Goal: Task Accomplishment & Management: Manage account settings

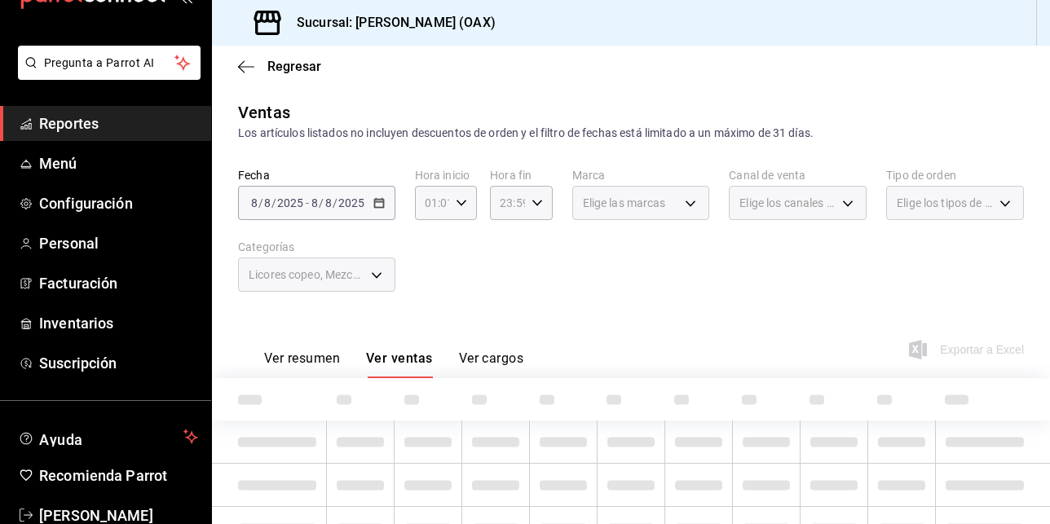
scroll to position [91, 0]
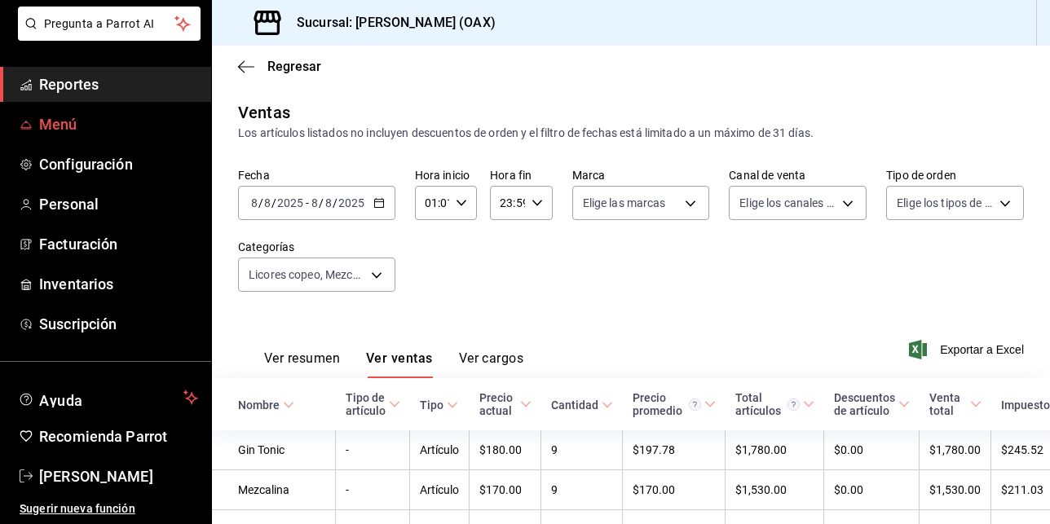
click at [67, 122] on span "Menú" at bounding box center [118, 124] width 159 height 22
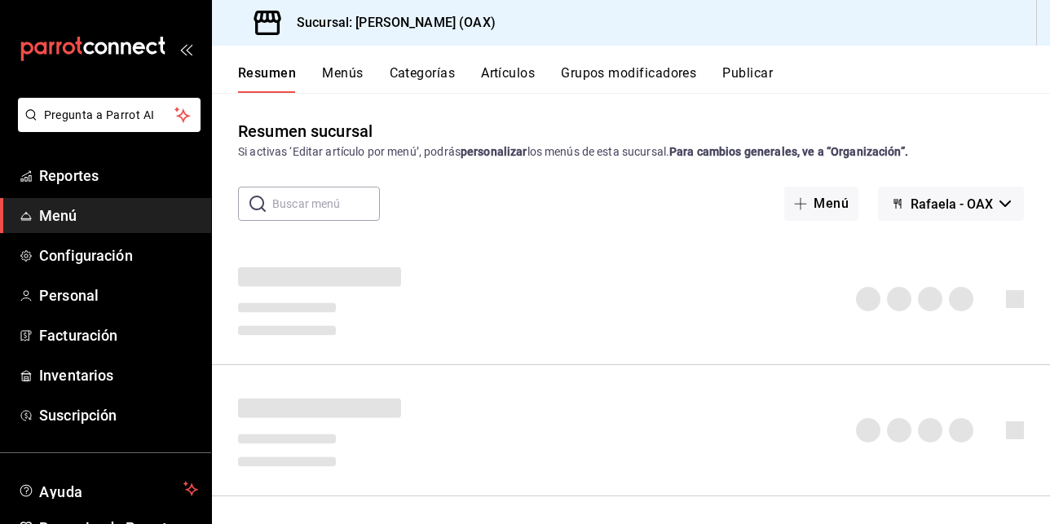
click at [662, 71] on button "Grupos modificadores" at bounding box center [628, 79] width 135 height 28
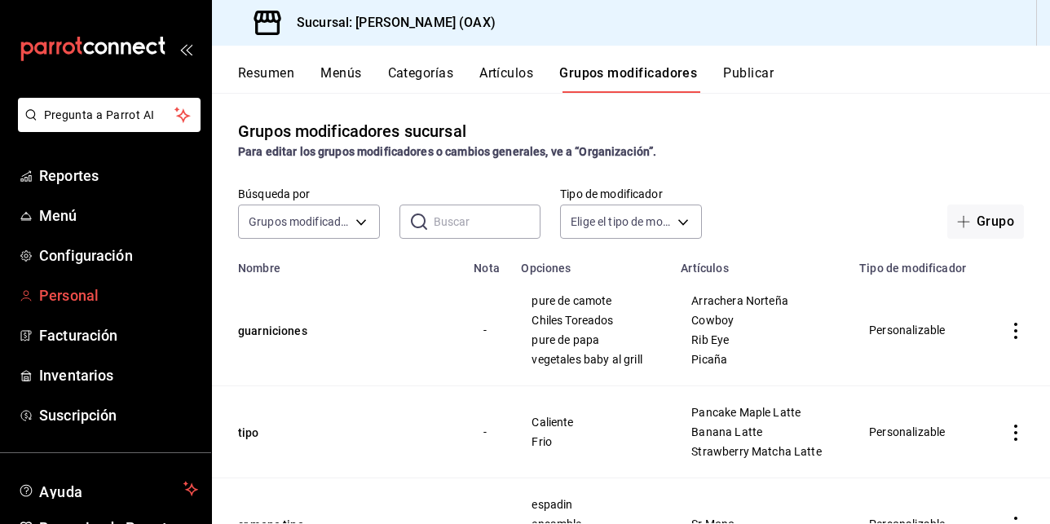
click at [91, 302] on span "Personal" at bounding box center [118, 296] width 159 height 22
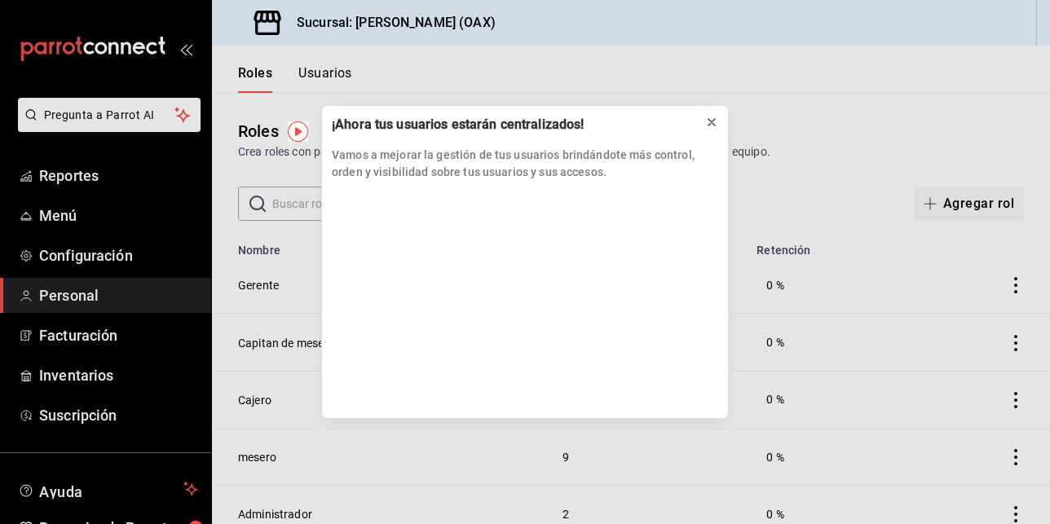
click at [713, 121] on icon at bounding box center [711, 122] width 13 height 13
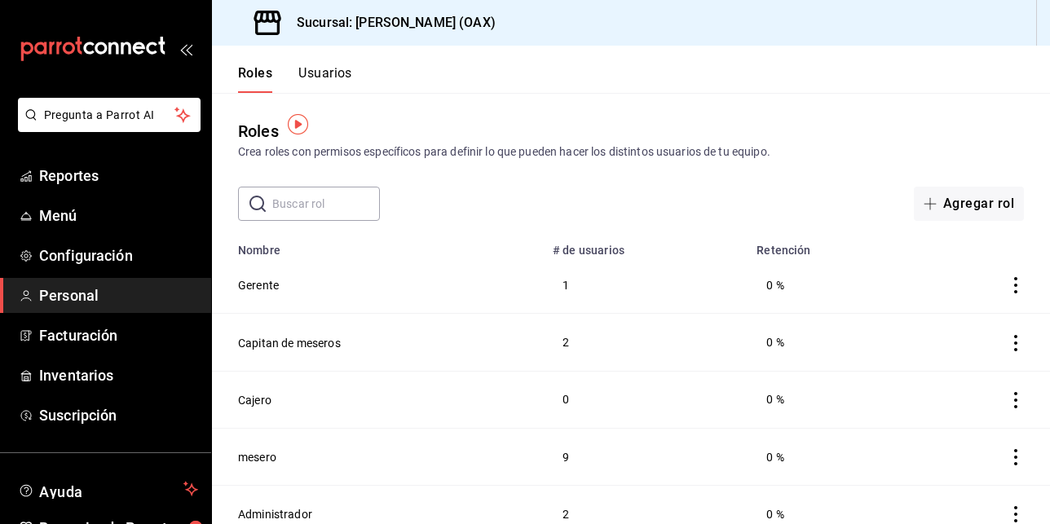
scroll to position [18, 0]
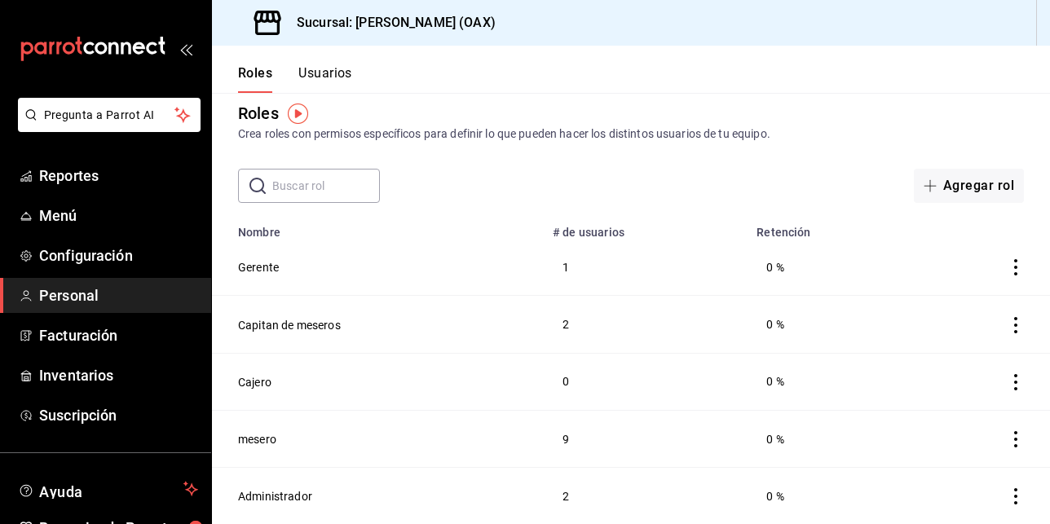
click at [334, 76] on button "Usuarios" at bounding box center [325, 79] width 54 height 28
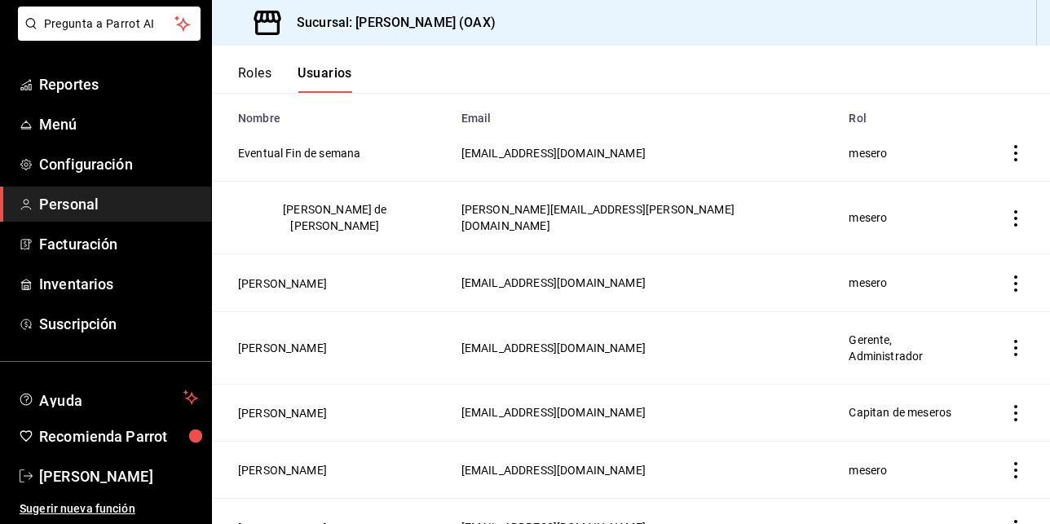
scroll to position [163, 0]
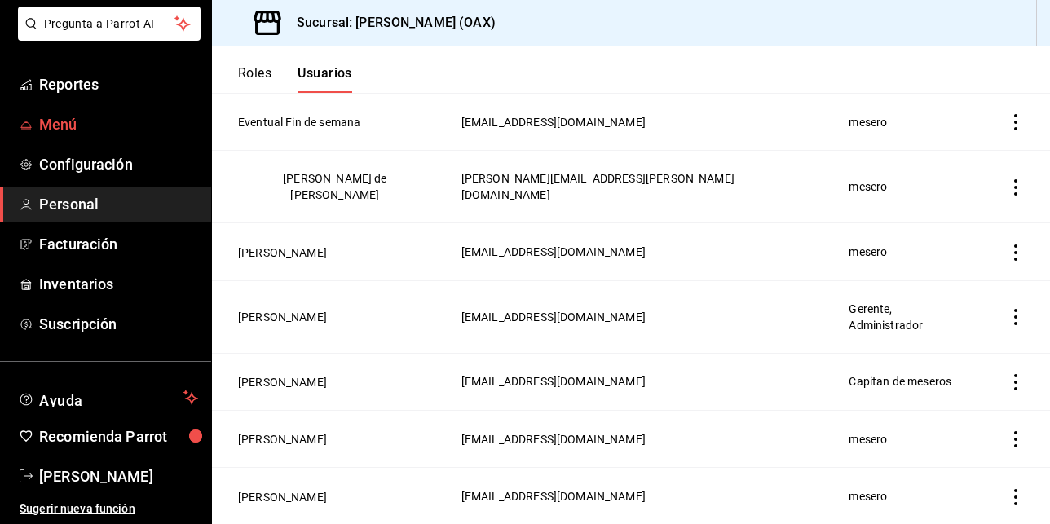
click at [51, 126] on span "Menú" at bounding box center [118, 124] width 159 height 22
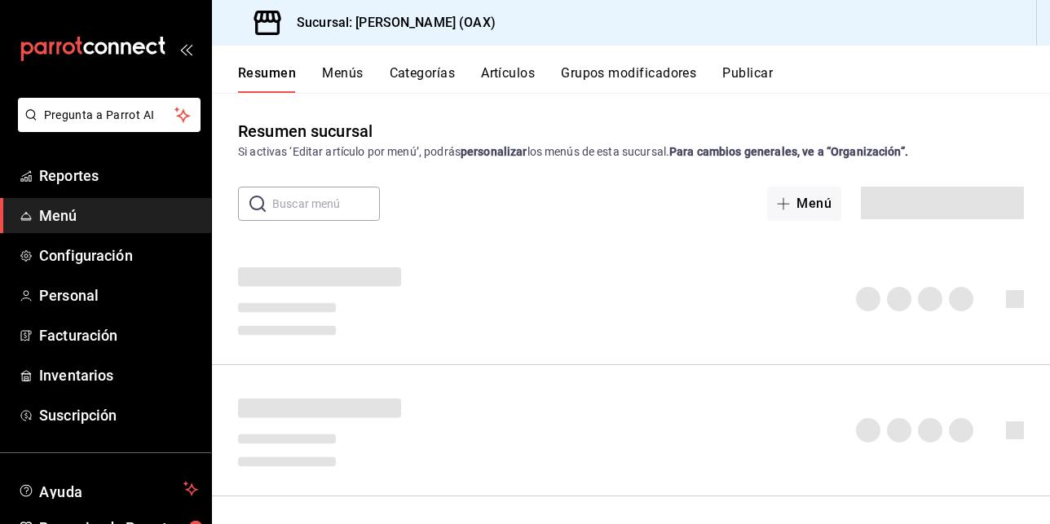
click at [282, 23] on icon at bounding box center [267, 23] width 33 height 33
click at [267, 25] on icon at bounding box center [267, 23] width 33 height 33
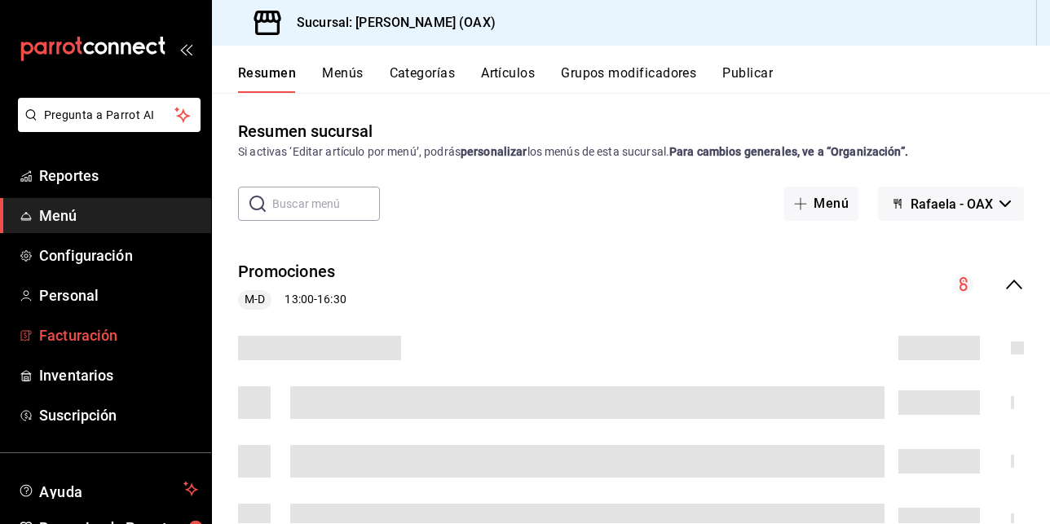
click at [73, 337] on span "Facturación" at bounding box center [118, 335] width 159 height 22
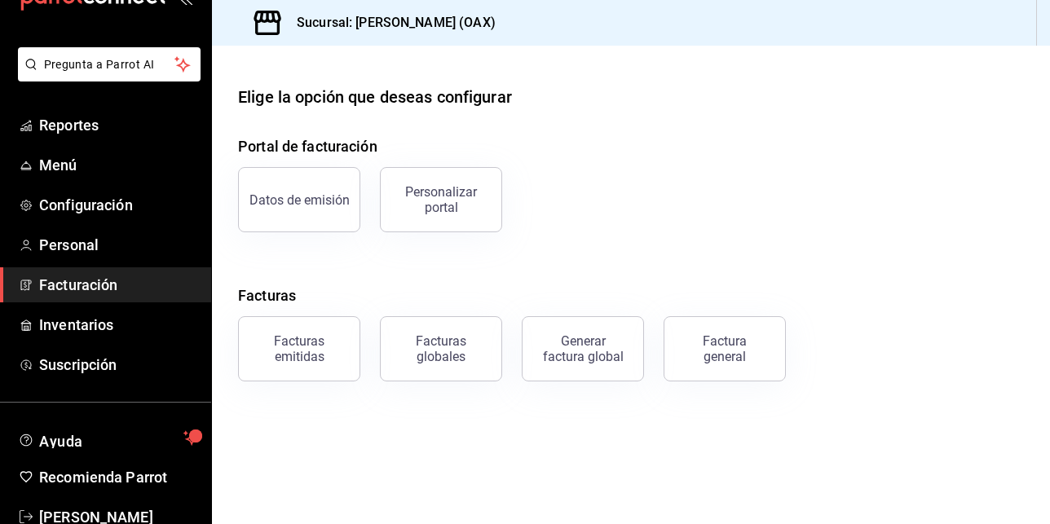
scroll to position [91, 0]
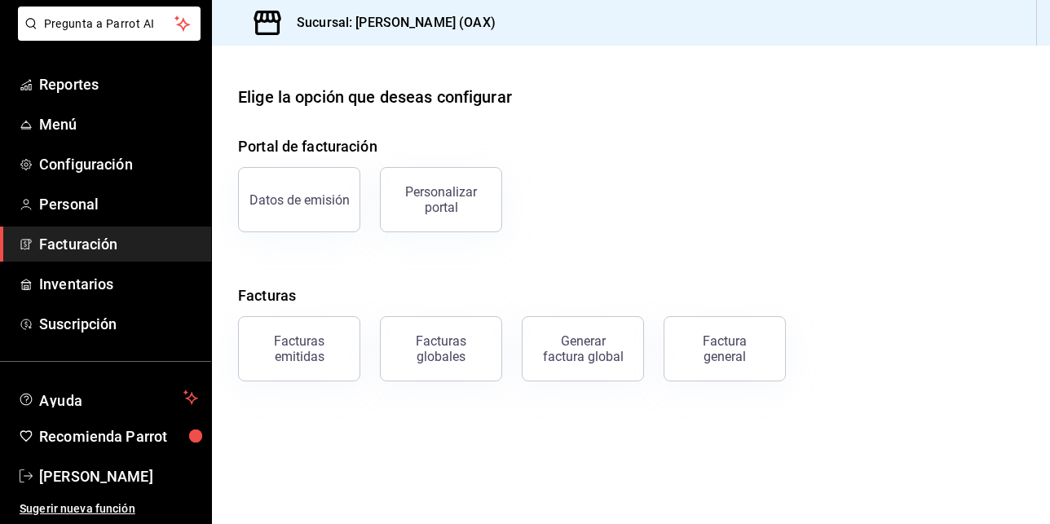
click at [627, 266] on div "Portal de facturación Datos de emisión Personalizar portal Facturas Facturas em…" at bounding box center [631, 258] width 786 height 246
click at [306, 192] on div "Datos de emisión" at bounding box center [299, 199] width 100 height 15
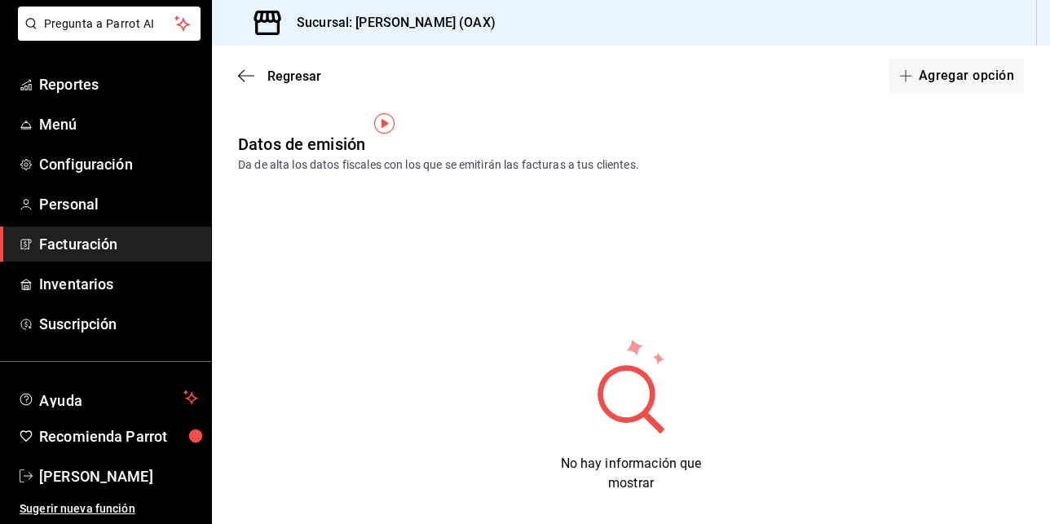
scroll to position [21, 0]
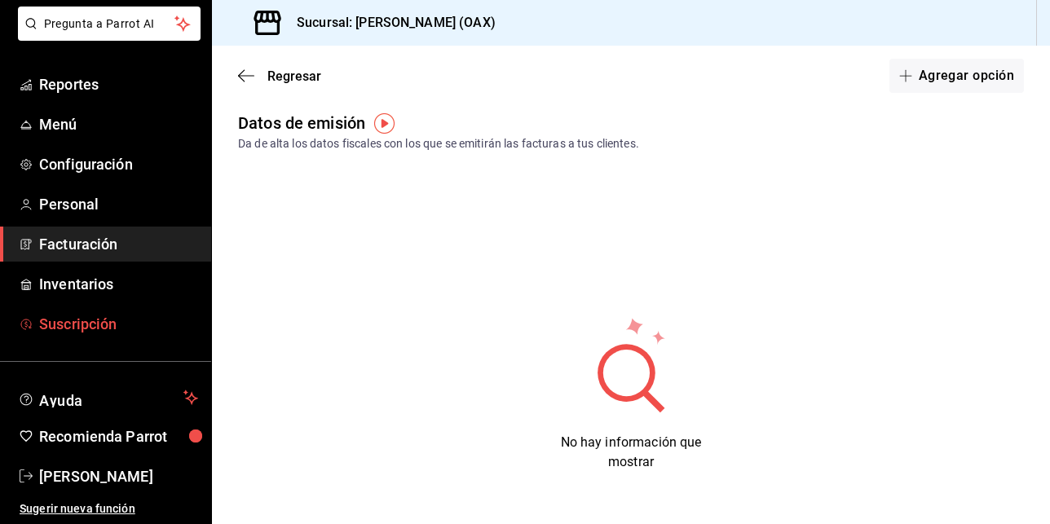
click at [87, 326] on span "Suscripción" at bounding box center [118, 324] width 159 height 22
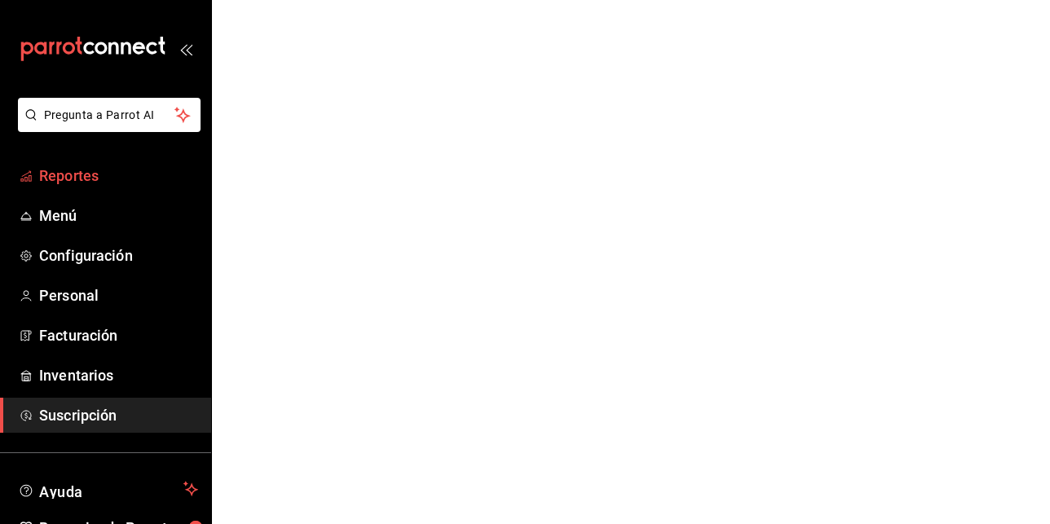
click at [68, 178] on span "Reportes" at bounding box center [118, 176] width 159 height 22
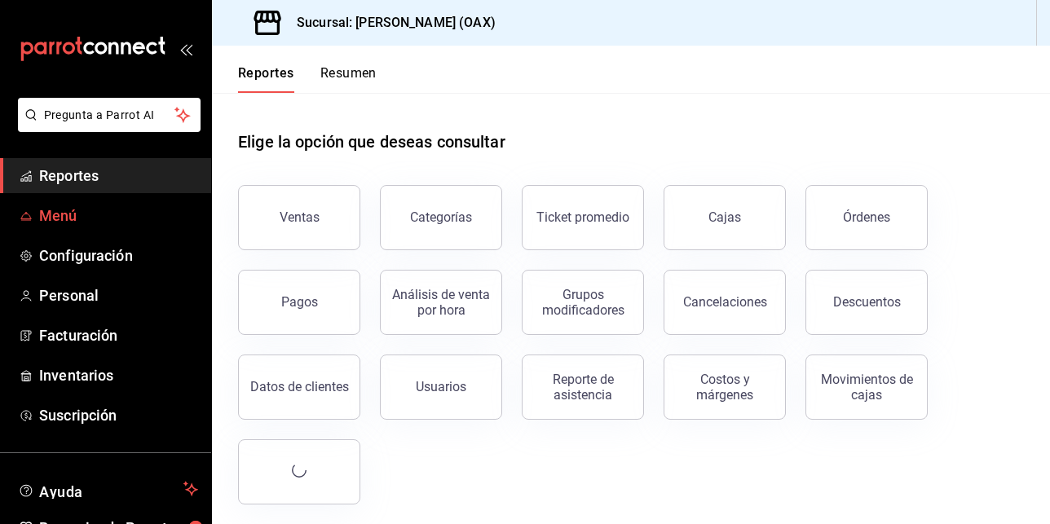
click at [58, 216] on span "Menú" at bounding box center [118, 216] width 159 height 22
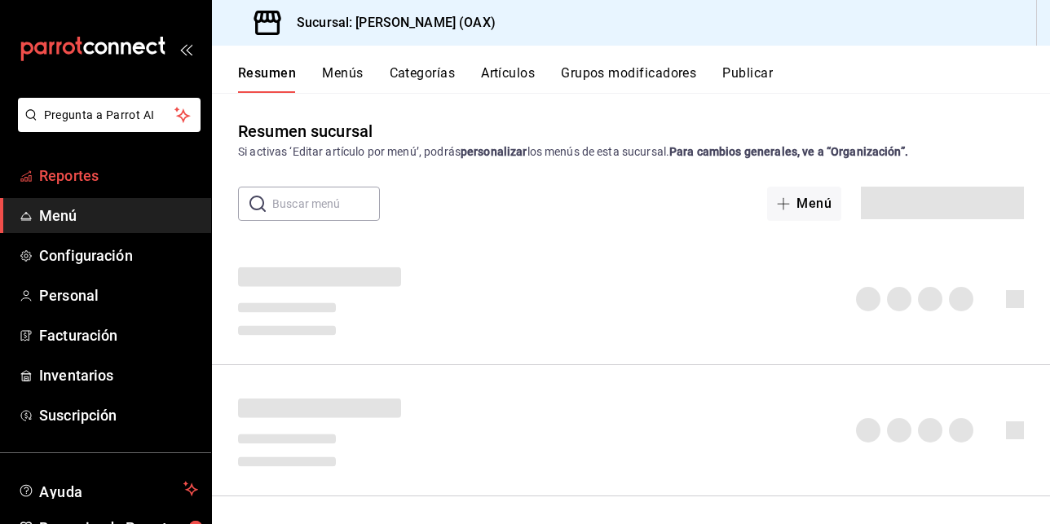
click at [73, 165] on span "Reportes" at bounding box center [118, 176] width 159 height 22
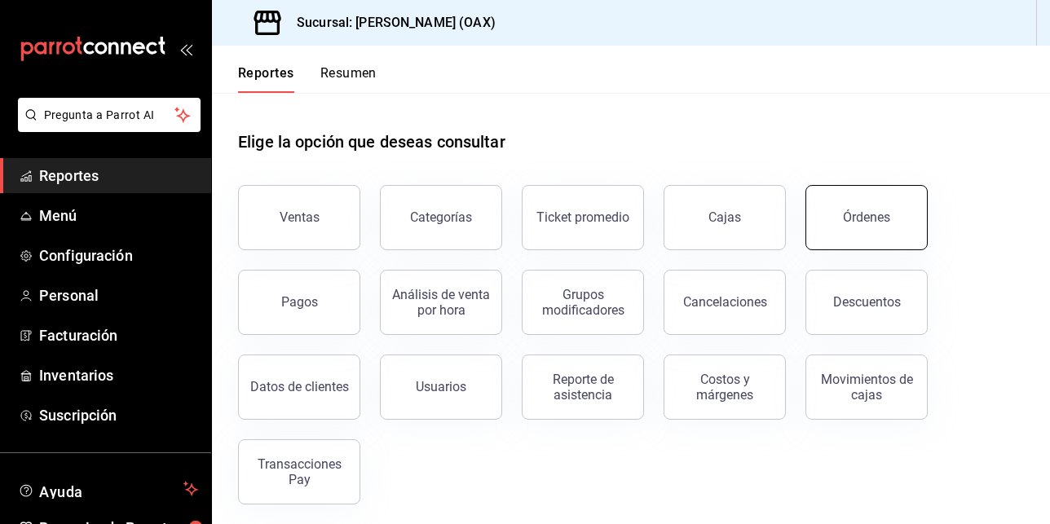
click at [861, 215] on div "Órdenes" at bounding box center [866, 217] width 47 height 15
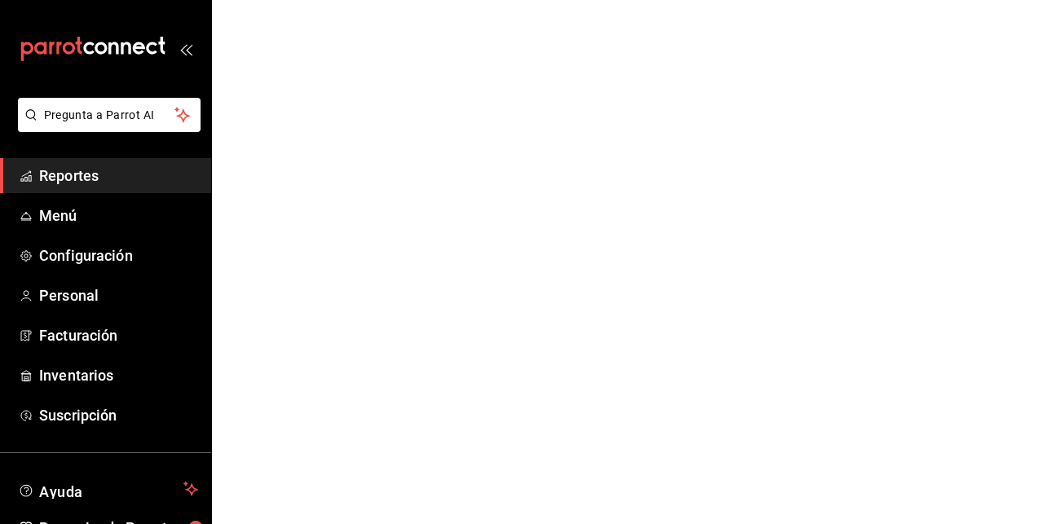
click at [1048, 0] on html "Pregunta a Parrot AI Reportes Menú Configuración Personal Facturación Inventari…" at bounding box center [525, 0] width 1050 height 0
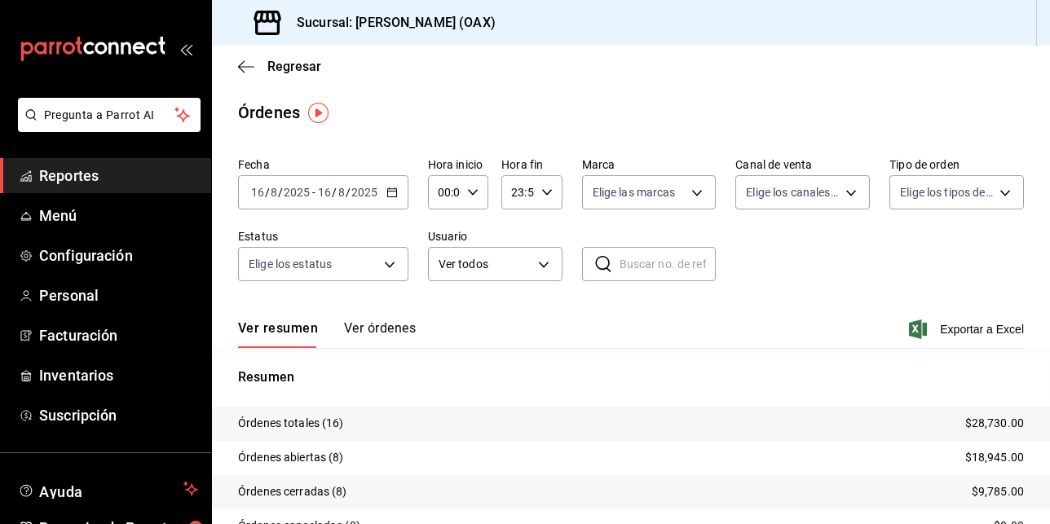
click at [61, 178] on span "Reportes" at bounding box center [118, 176] width 159 height 22
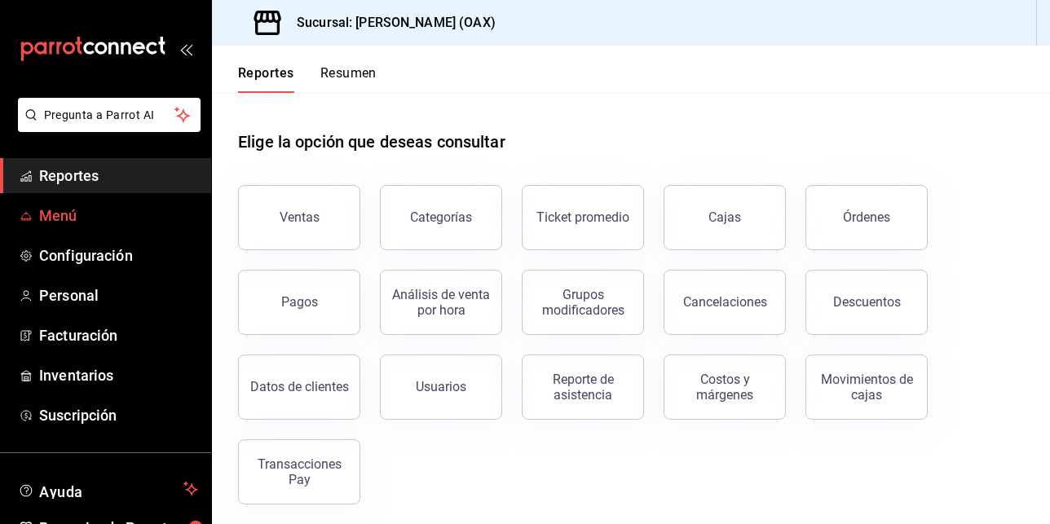
click at [60, 210] on span "Menú" at bounding box center [118, 216] width 159 height 22
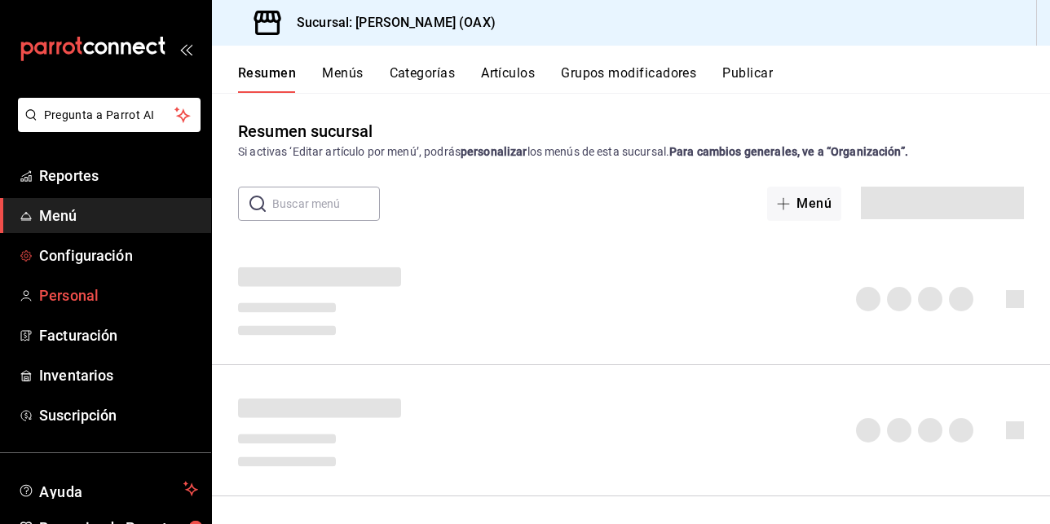
click at [74, 292] on span "Personal" at bounding box center [118, 296] width 159 height 22
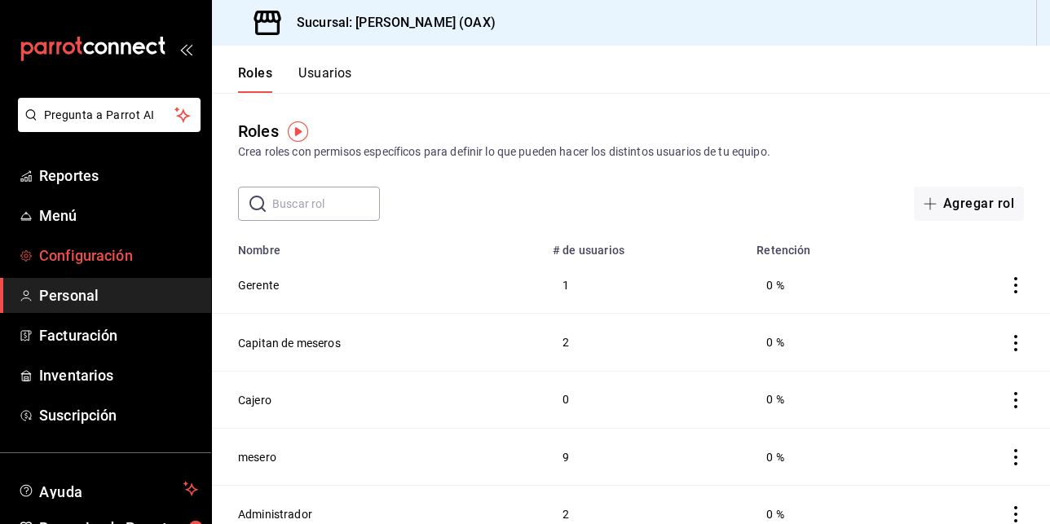
click at [82, 253] on span "Configuración" at bounding box center [118, 256] width 159 height 22
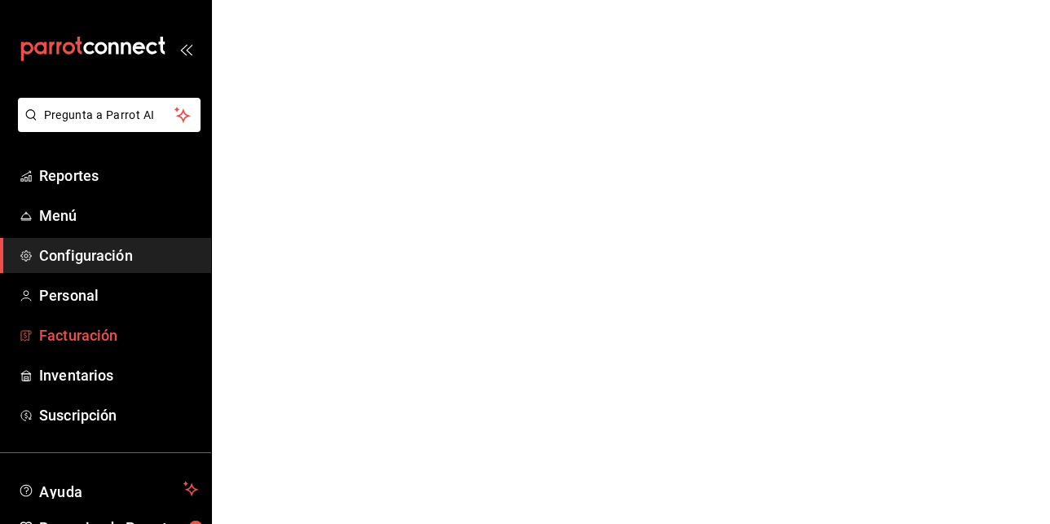
click at [86, 329] on span "Facturación" at bounding box center [118, 335] width 159 height 22
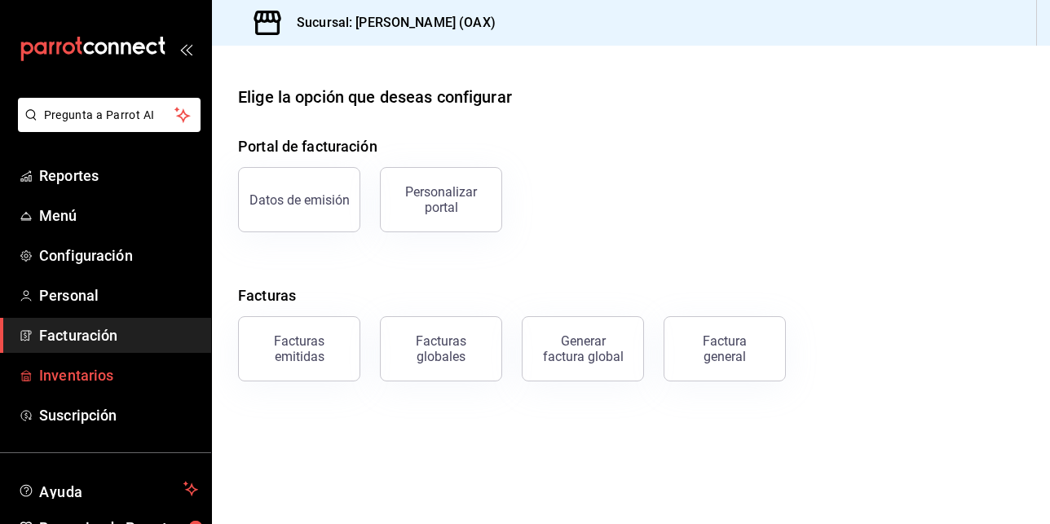
click at [68, 379] on span "Inventarios" at bounding box center [118, 375] width 159 height 22
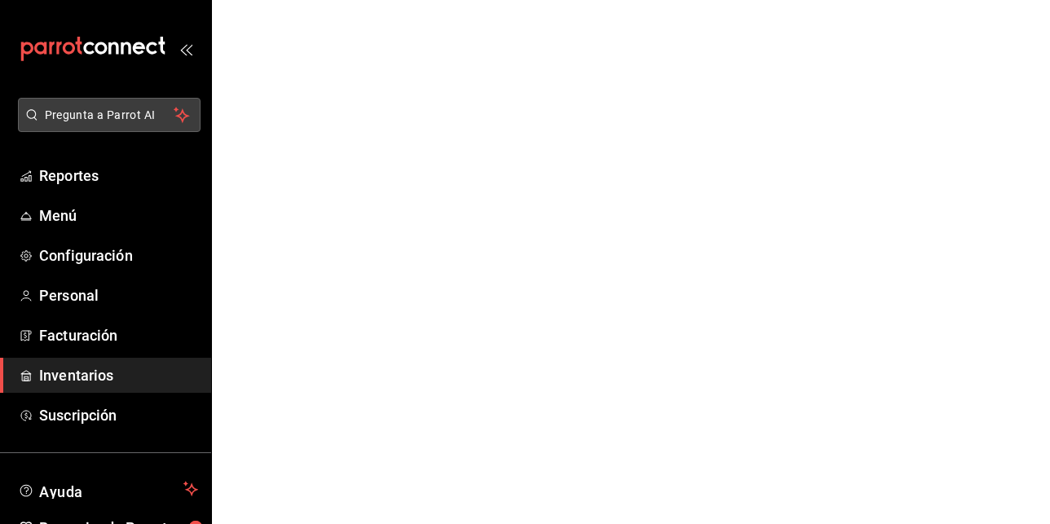
click at [84, 117] on span "Pregunta a Parrot AI" at bounding box center [110, 115] width 130 height 17
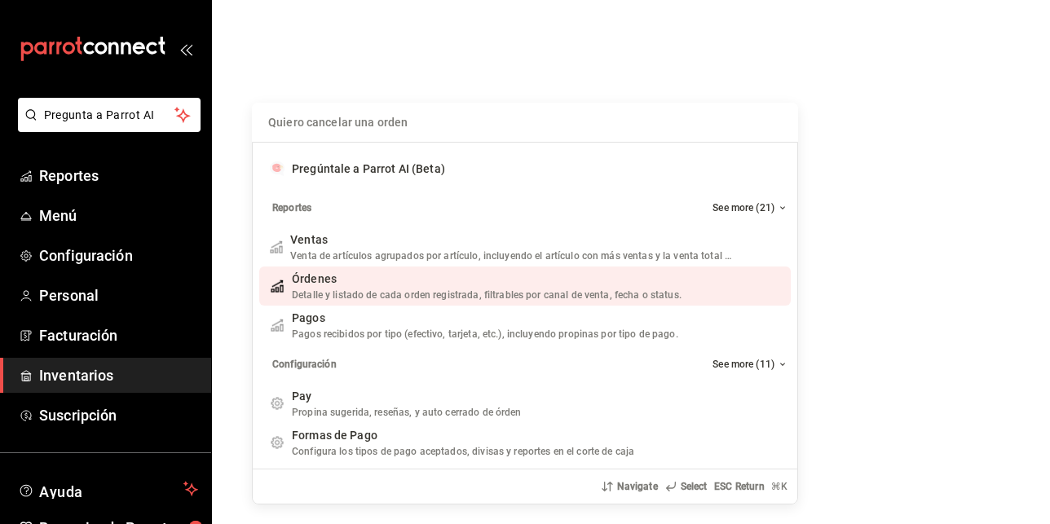
click at [326, 289] on span "Detalle y listado de cada orden registrada, filtrables por canal de venta, fech…" at bounding box center [487, 294] width 390 height 11
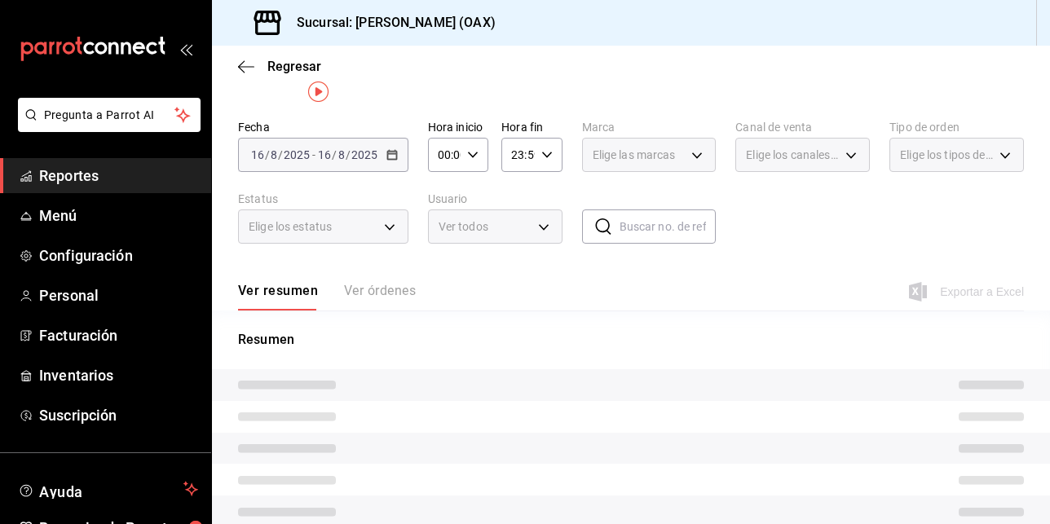
scroll to position [104, 0]
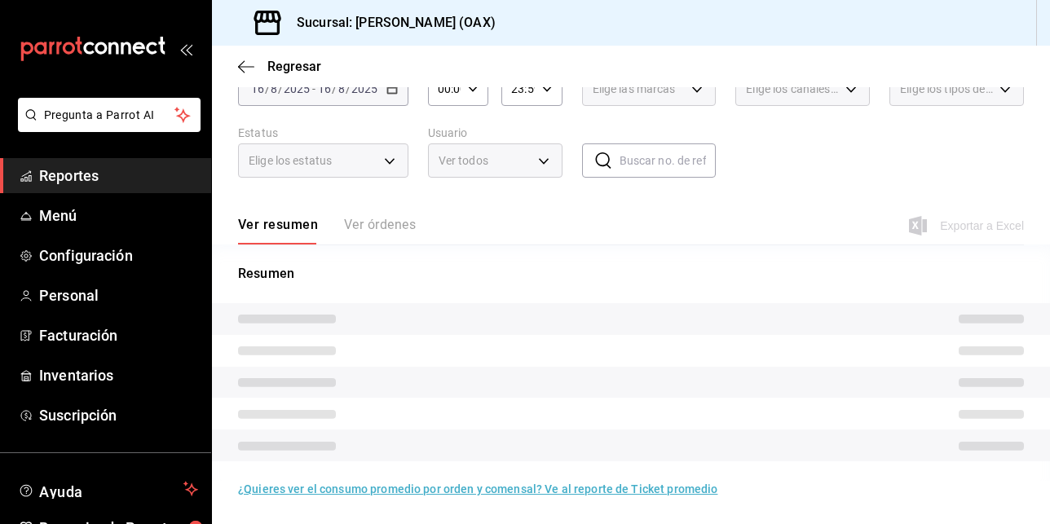
click at [368, 221] on div "Ver resumen Ver órdenes" at bounding box center [327, 231] width 178 height 28
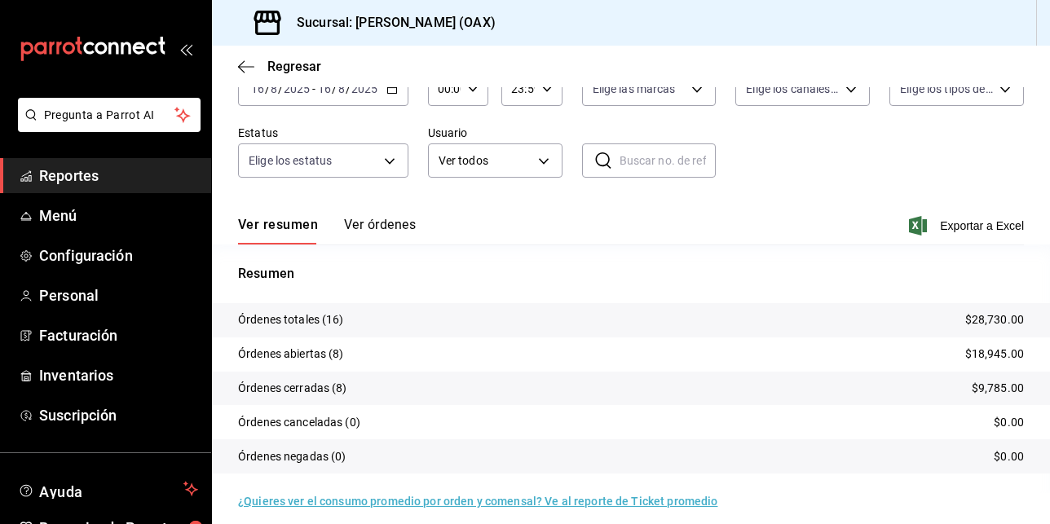
click at [374, 220] on button "Ver órdenes" at bounding box center [380, 231] width 72 height 28
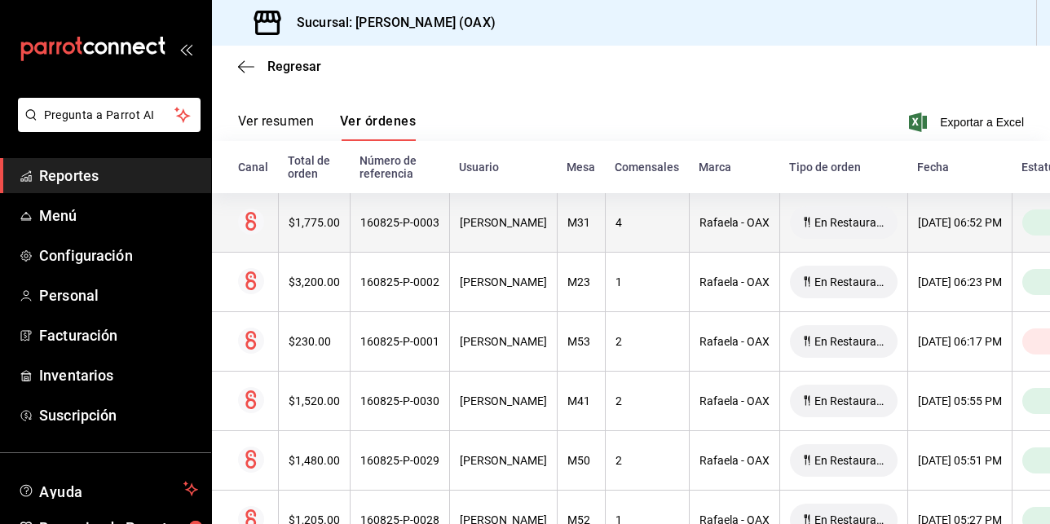
scroll to position [212, 0]
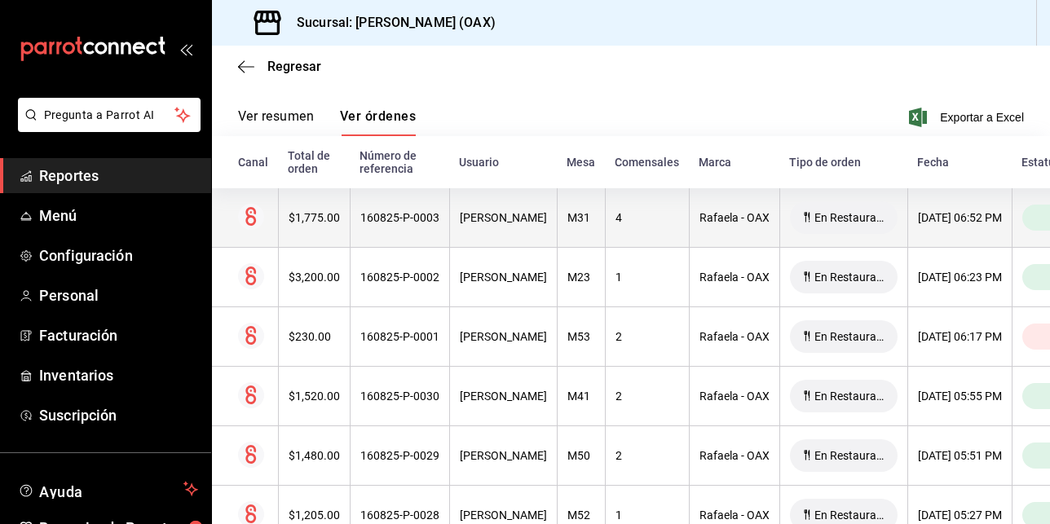
click at [577, 218] on div "M31" at bounding box center [581, 217] width 28 height 13
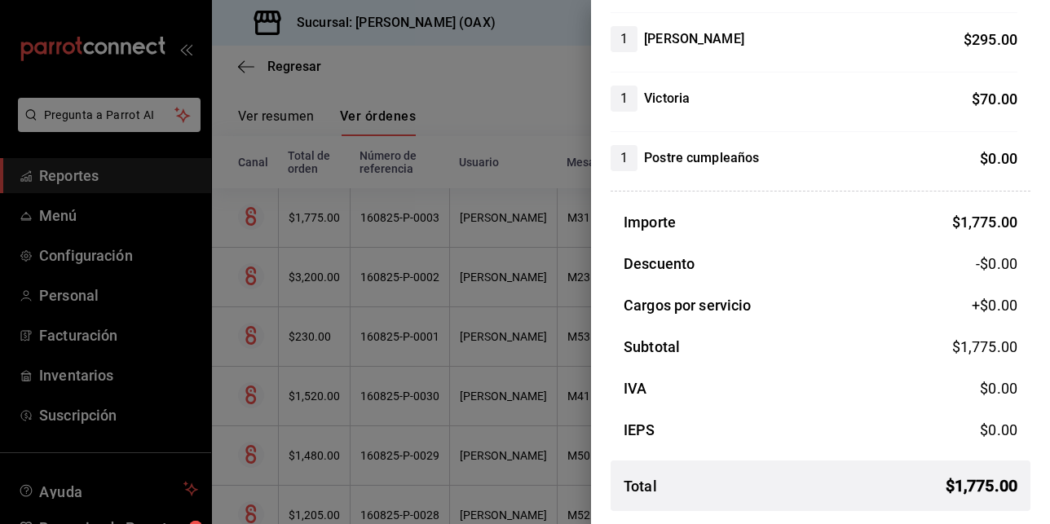
scroll to position [0, 0]
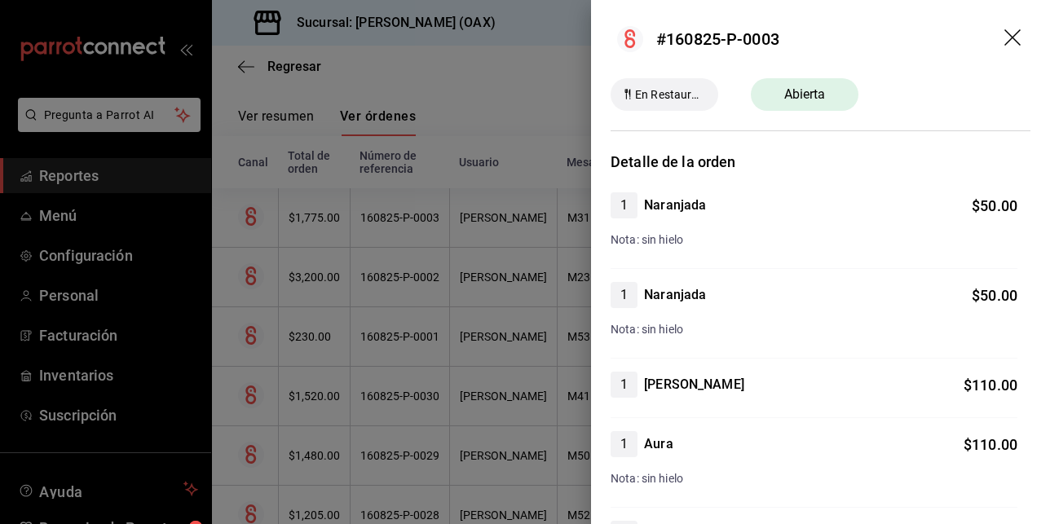
click at [1004, 40] on icon "drag" at bounding box center [1014, 39] width 20 height 20
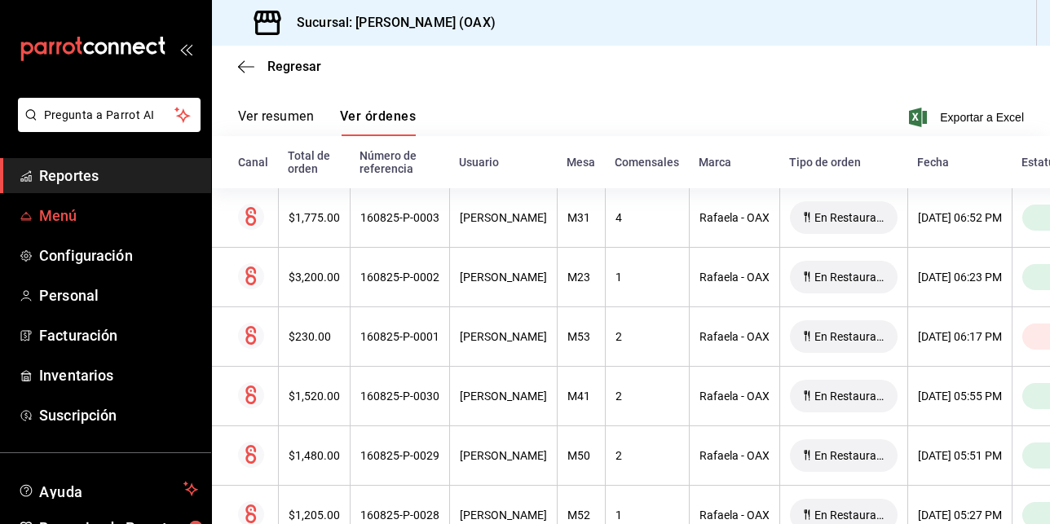
click at [80, 214] on span "Menú" at bounding box center [118, 216] width 159 height 22
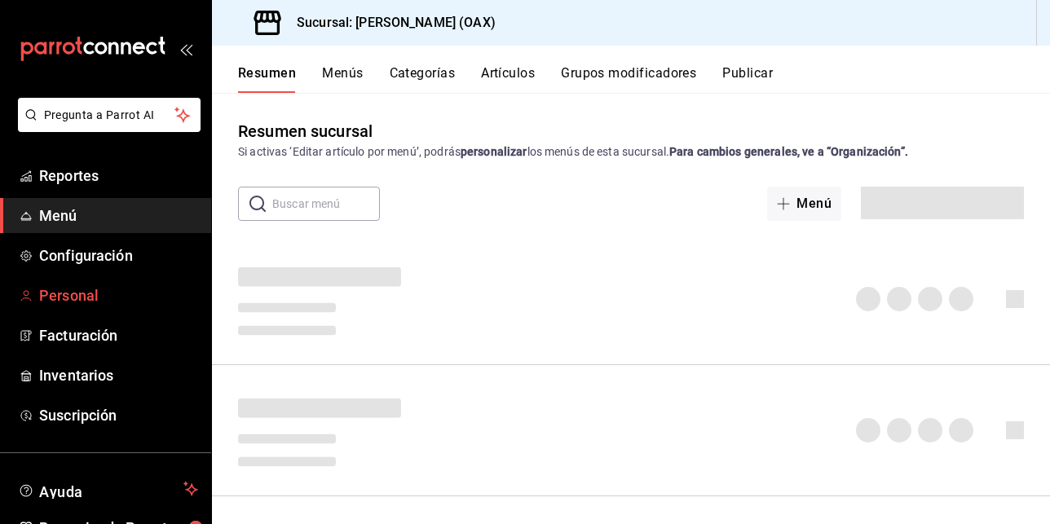
click at [81, 300] on span "Personal" at bounding box center [118, 296] width 159 height 22
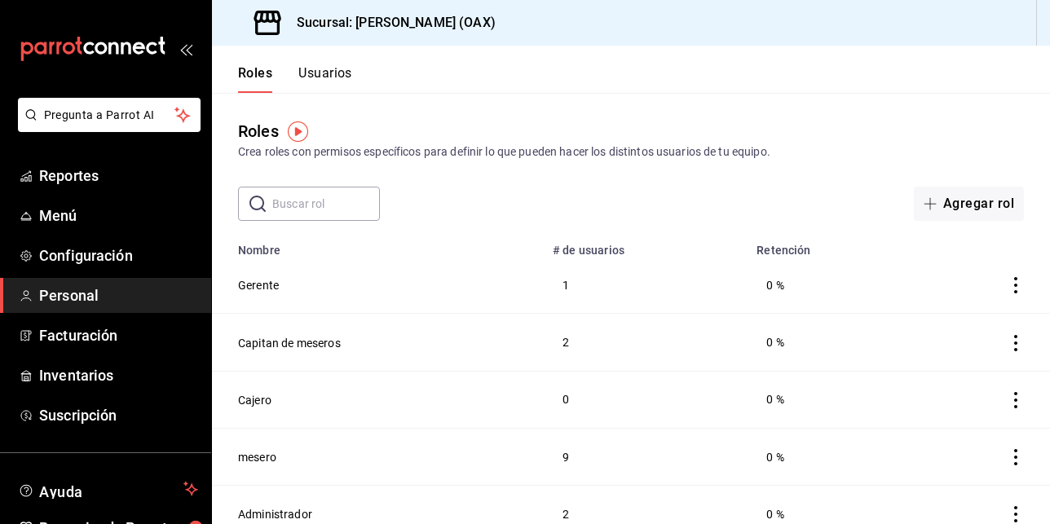
click at [329, 71] on button "Usuarios" at bounding box center [325, 79] width 54 height 28
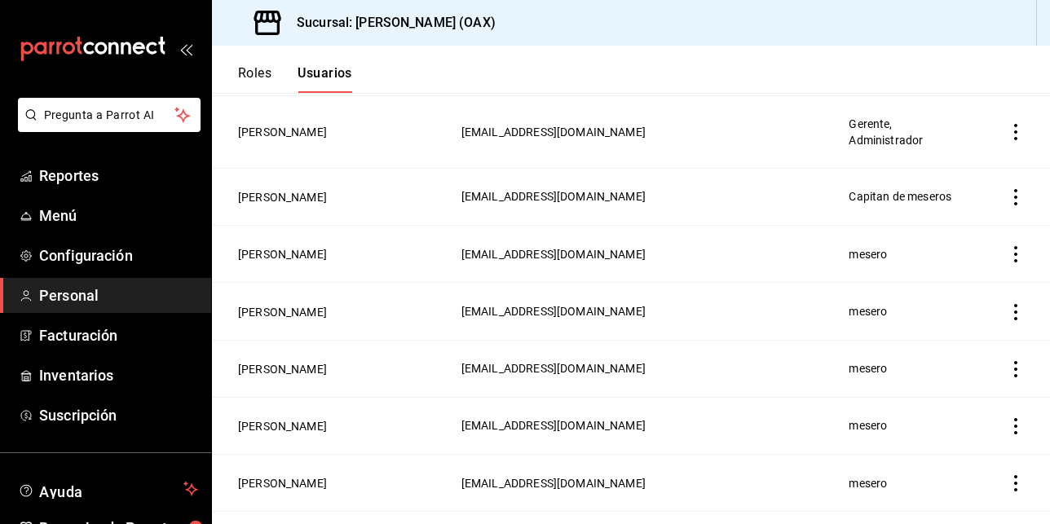
scroll to position [351, 0]
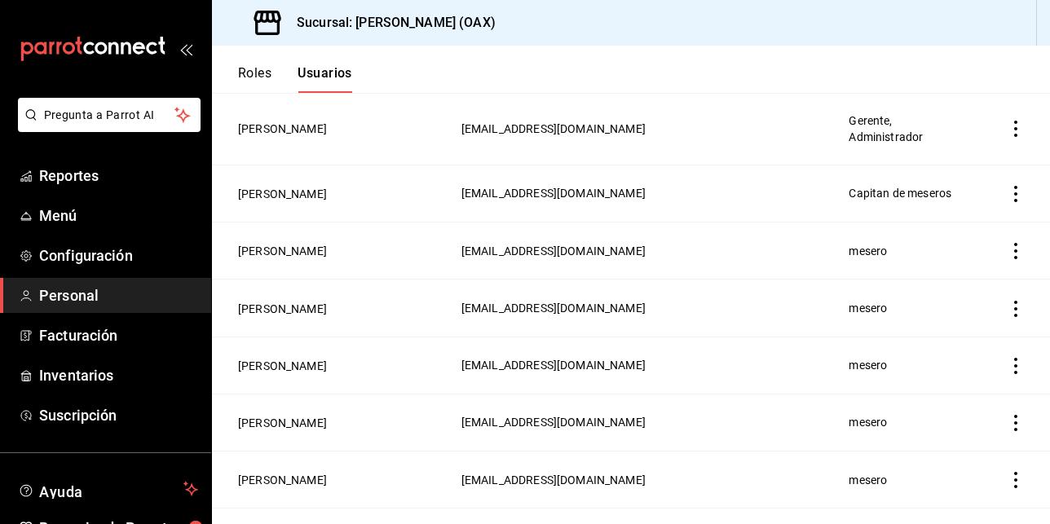
click at [1008, 301] on icon "actions" at bounding box center [1016, 309] width 16 height 16
click at [806, 64] on div at bounding box center [525, 262] width 1050 height 524
click at [1014, 301] on icon "actions" at bounding box center [1015, 309] width 3 height 16
click at [952, 297] on span "Eliminar" at bounding box center [945, 300] width 42 height 13
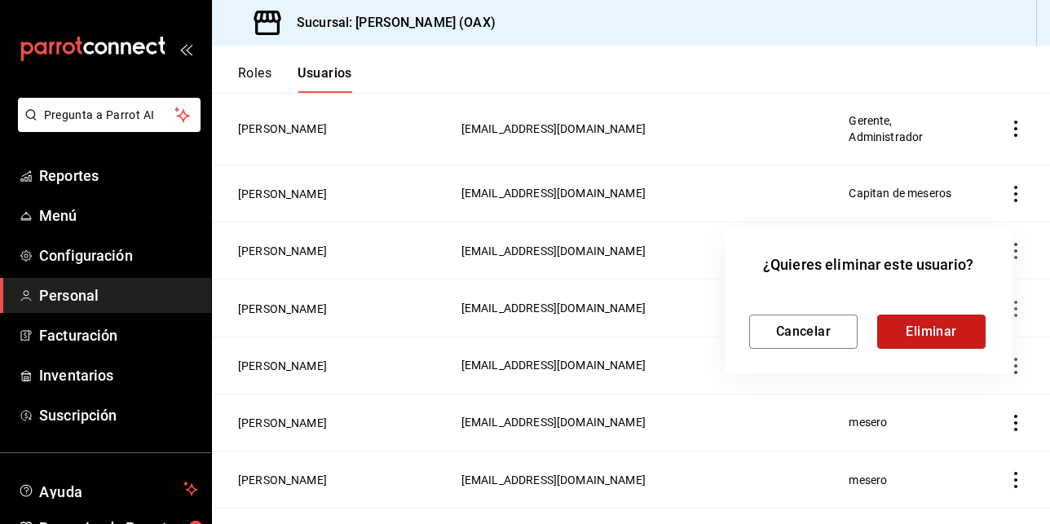
click at [922, 331] on button "Eliminar" at bounding box center [931, 332] width 108 height 34
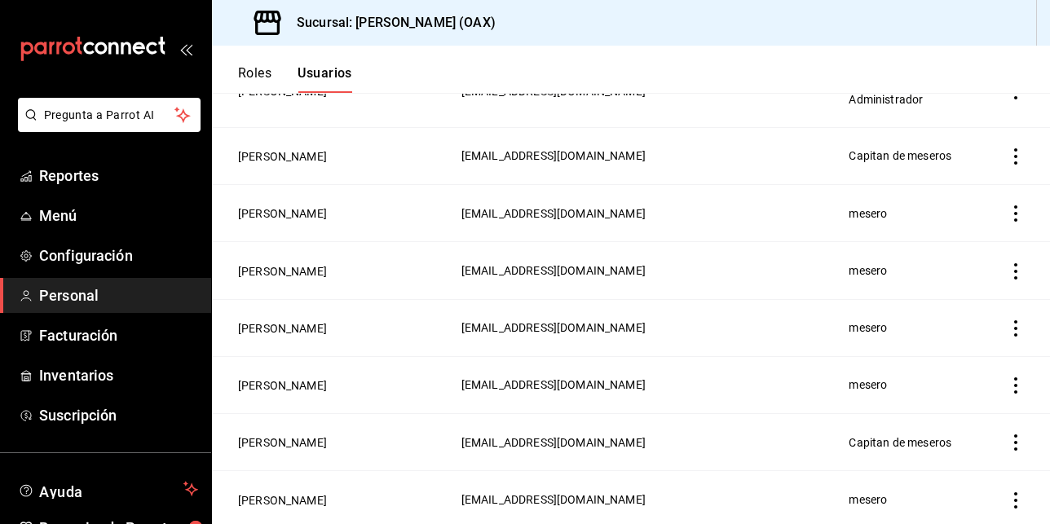
scroll to position [397, 0]
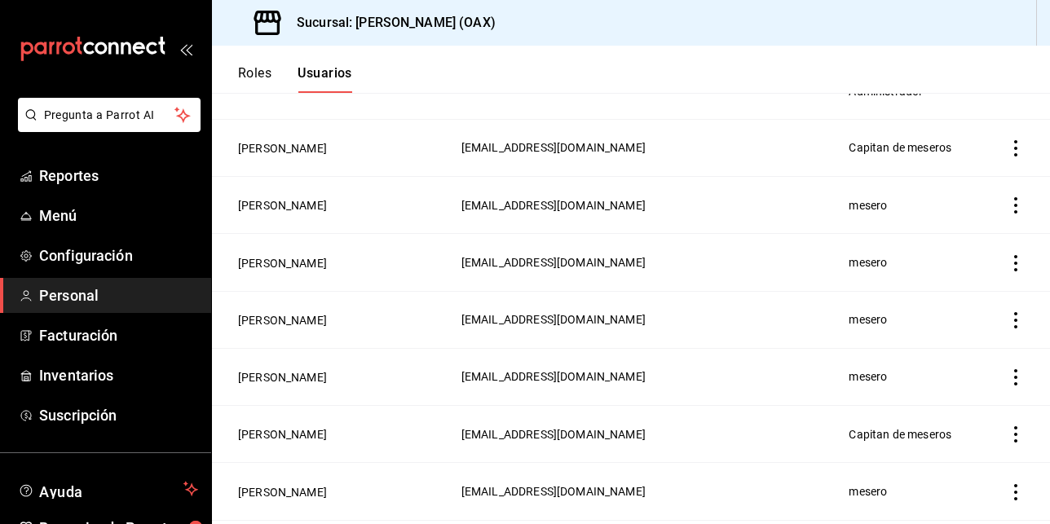
click at [1008, 255] on icon "actions" at bounding box center [1016, 263] width 16 height 16
click at [910, 254] on icon "button" at bounding box center [901, 255] width 20 height 20
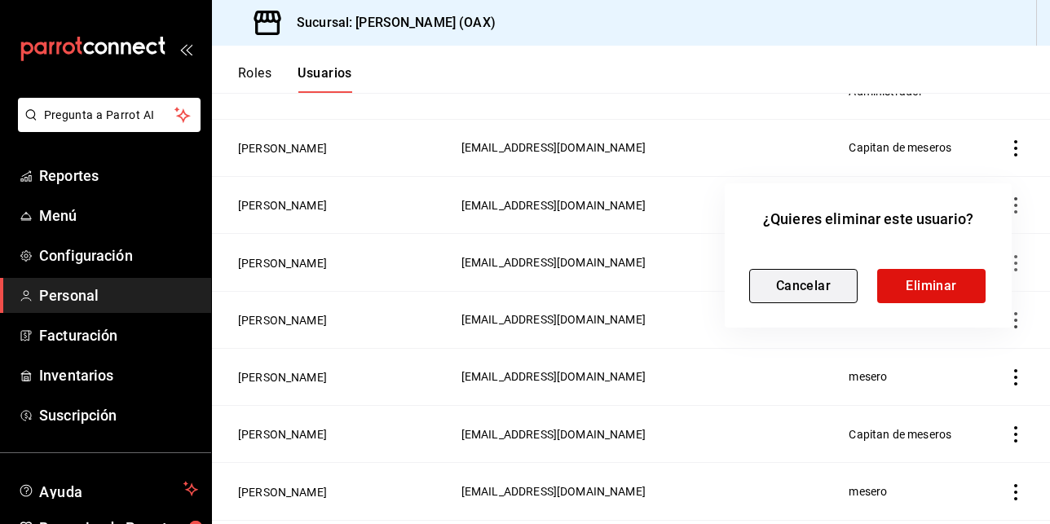
click at [791, 288] on button "Cancelar" at bounding box center [803, 286] width 108 height 34
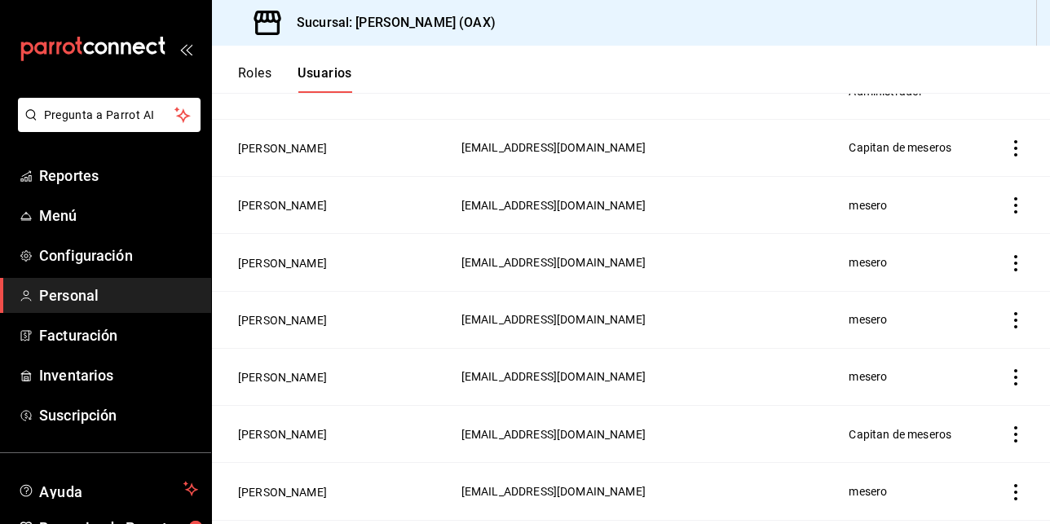
click at [1008, 255] on icon "actions" at bounding box center [1016, 263] width 16 height 16
click at [955, 253] on span "Eliminar" at bounding box center [945, 255] width 42 height 13
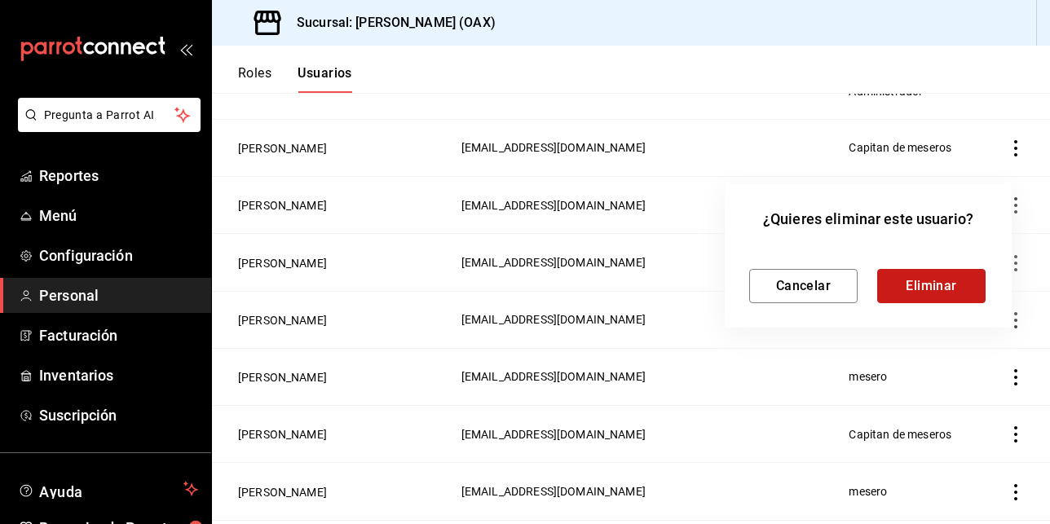
click at [935, 292] on button "Eliminar" at bounding box center [931, 286] width 108 height 34
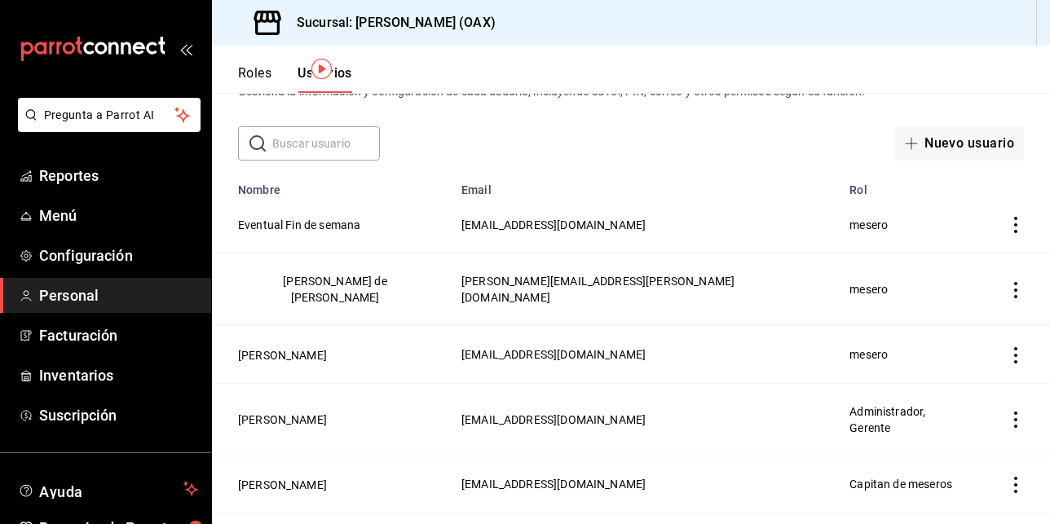
scroll to position [58, 0]
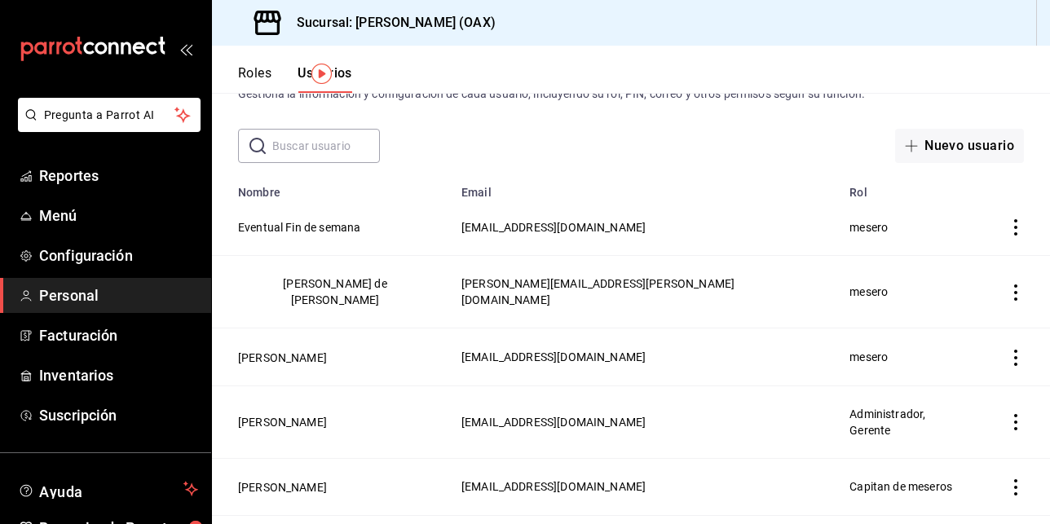
drag, startPoint x: 471, startPoint y: 232, endPoint x: 757, endPoint y: 227, distance: 286.2
click at [757, 227] on td "[EMAIL_ADDRESS][DOMAIN_NAME]" at bounding box center [646, 227] width 388 height 57
click at [708, 185] on th "Email" at bounding box center [646, 187] width 388 height 23
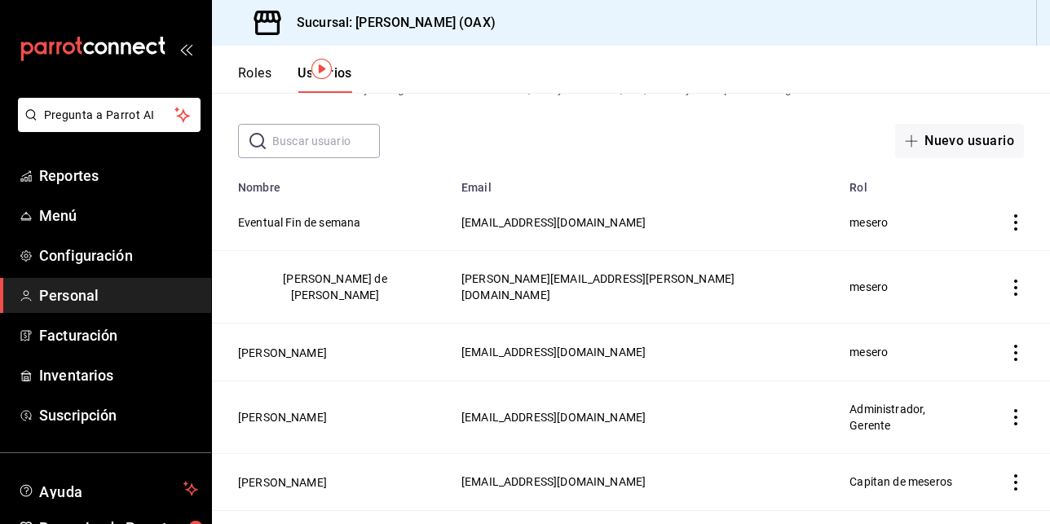
click at [626, 42] on div "Sucursal: [PERSON_NAME] (OAX)" at bounding box center [631, 23] width 838 height 46
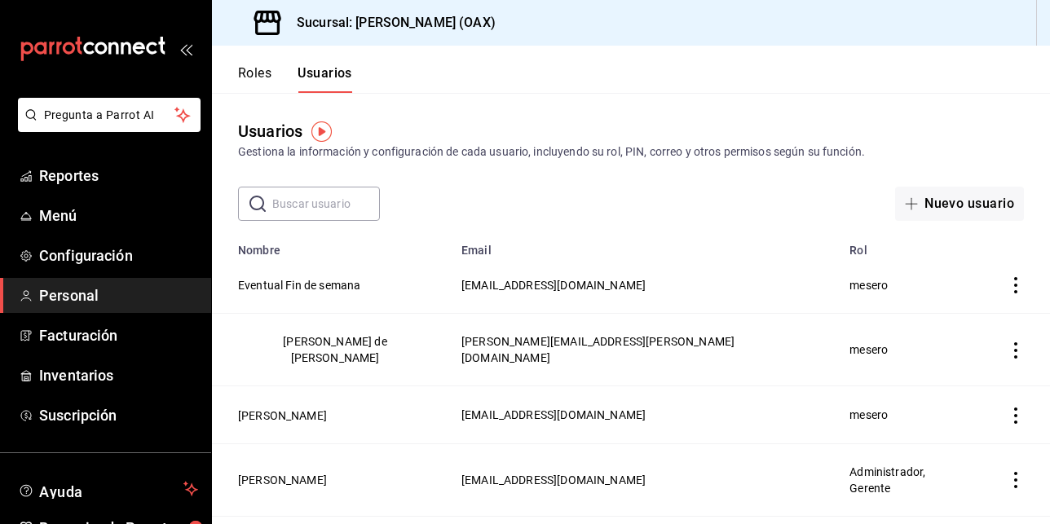
click at [523, 73] on header "Roles Usuarios" at bounding box center [631, 69] width 838 height 47
click at [64, 178] on span "Reportes" at bounding box center [118, 176] width 159 height 22
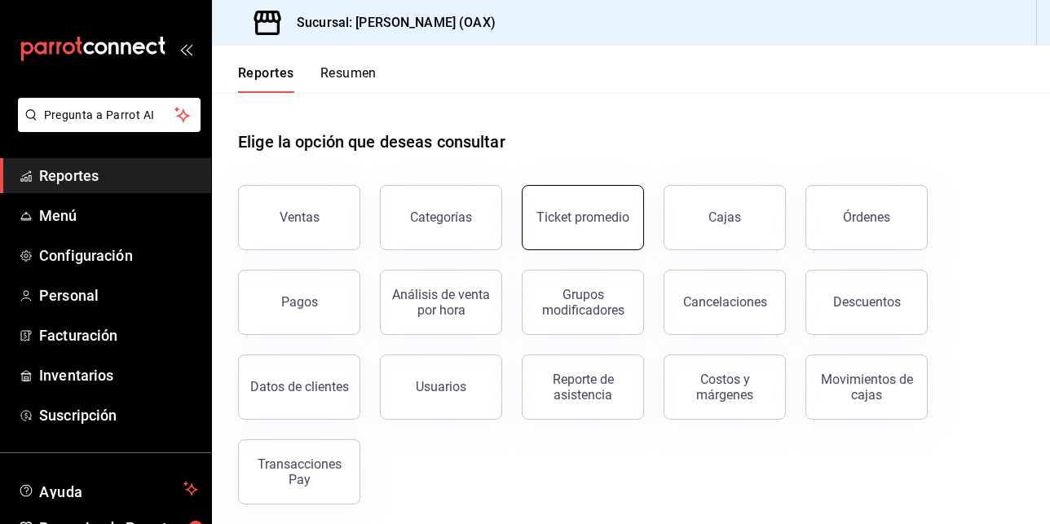
click at [582, 219] on div "Ticket promedio" at bounding box center [582, 217] width 93 height 15
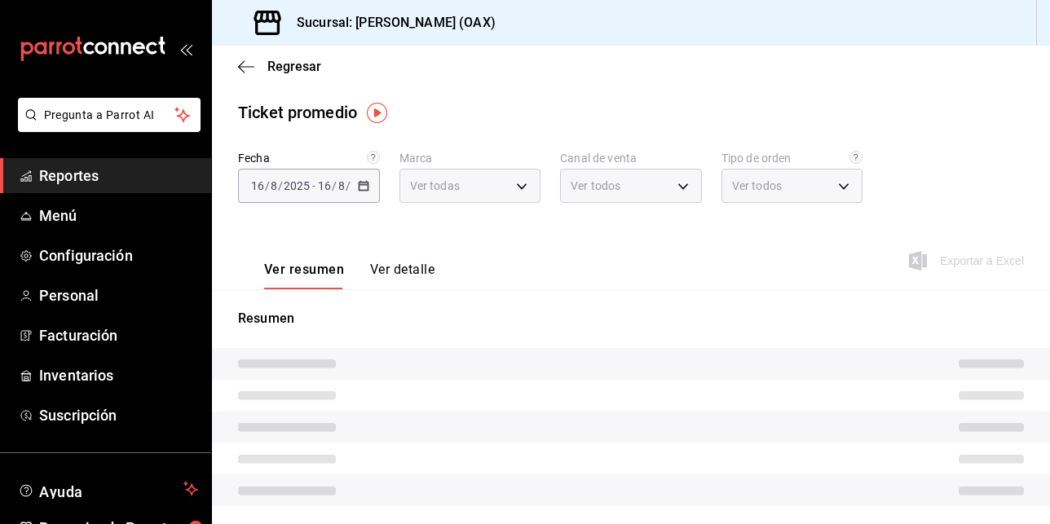
type input "654858c8-f9e8-4674-8848-47898b4d361c"
type input "PARROT,UBER_EATS,RAPPI,DIDI_FOOD,ONLINE"
type input "d2b0190f-28f6-4e1a-94d6-34bf61c13857,5a78c330-5d84-4f54-bef5-5f2ead8df113,EXTER…"
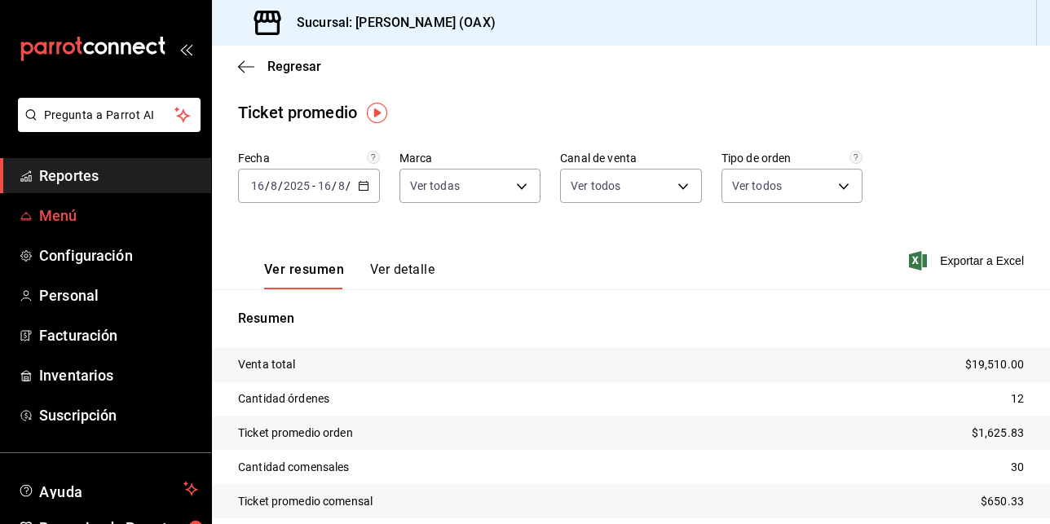
click at [71, 210] on span "Menú" at bounding box center [118, 216] width 159 height 22
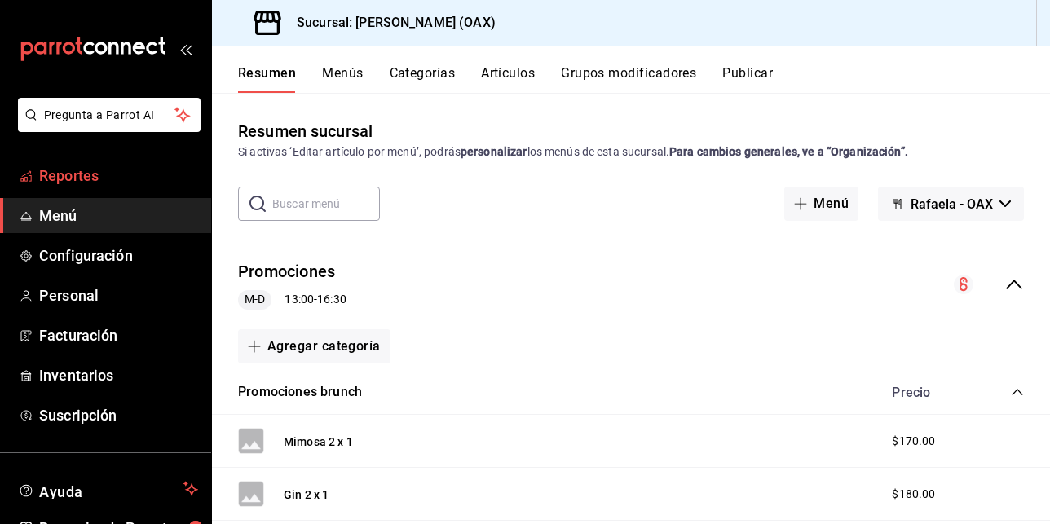
click at [71, 173] on span "Reportes" at bounding box center [118, 176] width 159 height 22
